Goal: Information Seeking & Learning: Learn about a topic

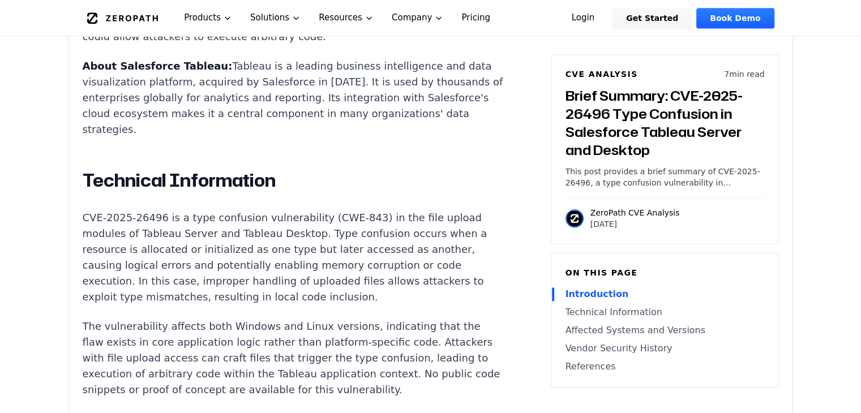
scroll to position [883, 0]
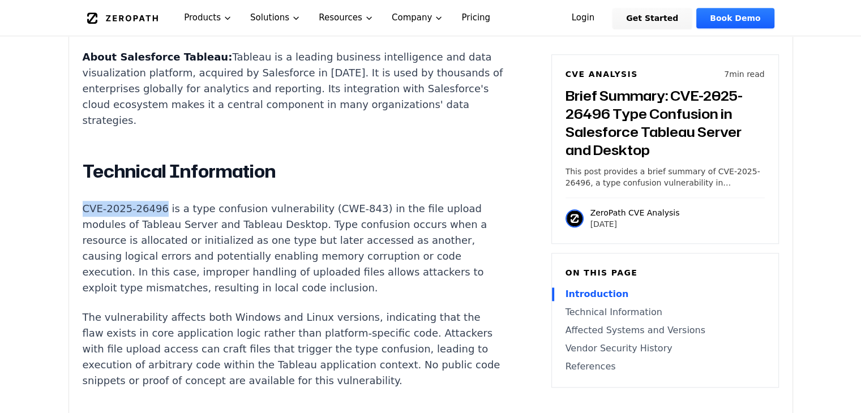
drag, startPoint x: 78, startPoint y: 178, endPoint x: 157, endPoint y: 182, distance: 79.4
click at [157, 182] on div "Experimental AI-Generated Content This CVE analysis is an experimental publicat…" at bounding box center [431, 250] width 724 height 1555
copy p "CVE-2025-26496"
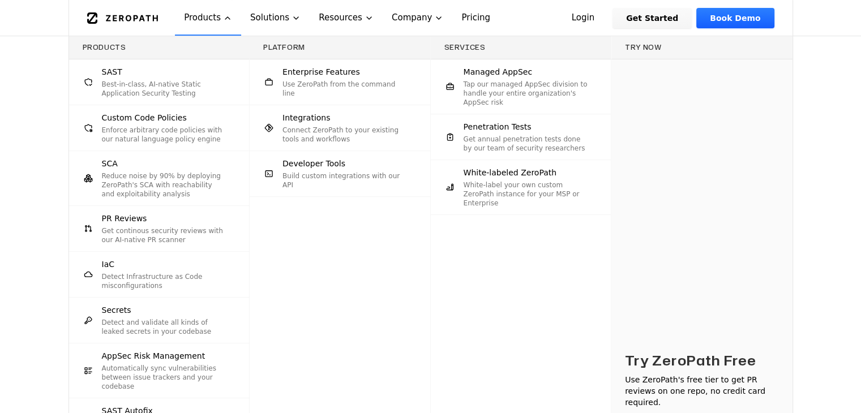
scroll to position [0, 0]
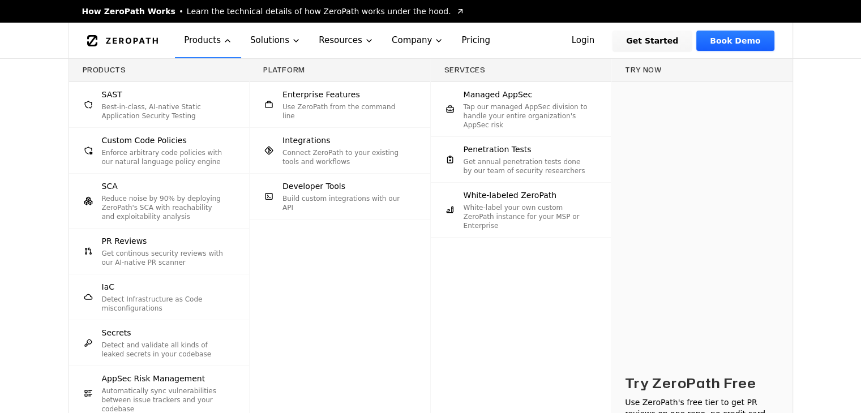
click at [44, 195] on div "Products SAST Best-in-class, AI-native Static Application Security Testing Cust…" at bounding box center [430, 284] width 861 height 450
click at [811, 145] on div "Products SAST Best-in-class, AI-native Static Application Security Testing Cust…" at bounding box center [430, 284] width 861 height 450
click at [227, 32] on button "Products" at bounding box center [208, 41] width 66 height 36
click at [226, 40] on icon "Global" at bounding box center [227, 40] width 9 height 9
click at [223, 45] on icon "Global" at bounding box center [227, 40] width 9 height 9
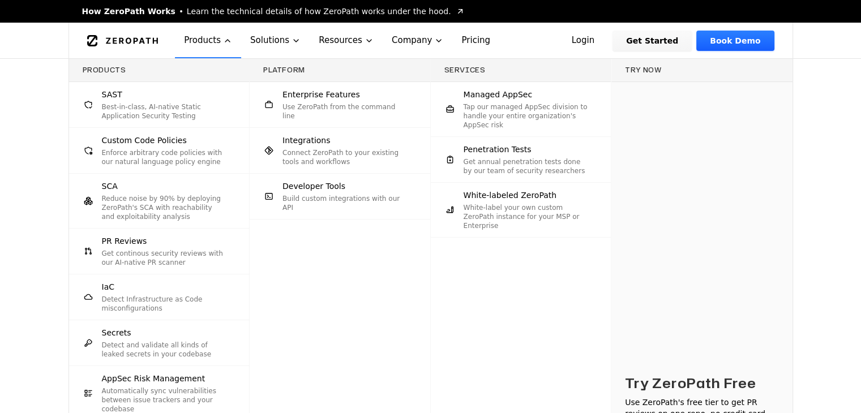
click at [208, 41] on button "Products" at bounding box center [208, 41] width 66 height 36
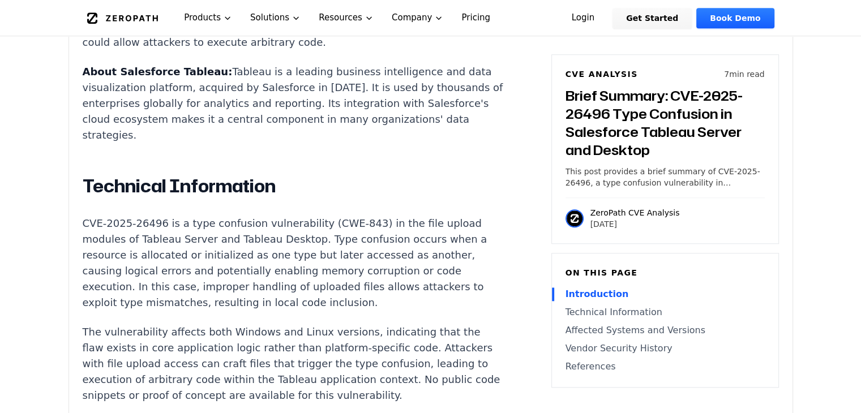
scroll to position [869, 0]
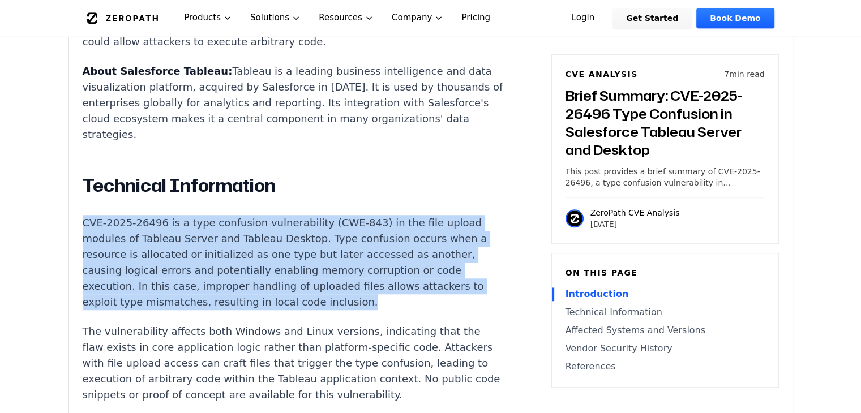
drag, startPoint x: 83, startPoint y: 193, endPoint x: 386, endPoint y: 279, distance: 315.5
click at [386, 279] on p "CVE-2025-26496 is a type confusion vulnerability (CWE-843) in the file upload m…" at bounding box center [293, 262] width 421 height 95
copy p "CVE-2025-26496 is a type confusion vulnerability (CWE-843) in the file upload m…"
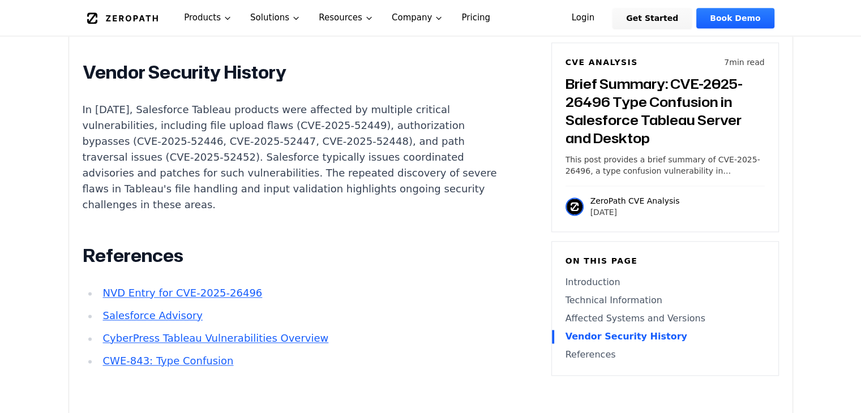
scroll to position [1489, 0]
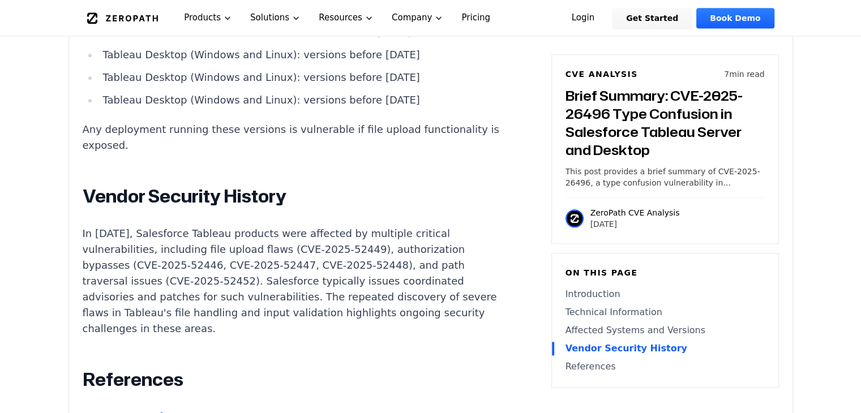
scroll to position [1354, 0]
